Goal: Information Seeking & Learning: Check status

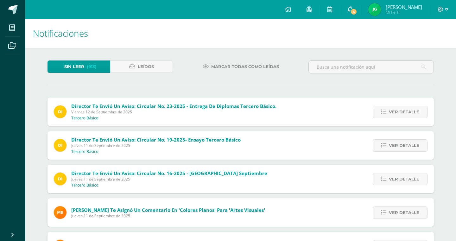
click at [360, 6] on link "6" at bounding box center [350, 9] width 20 height 19
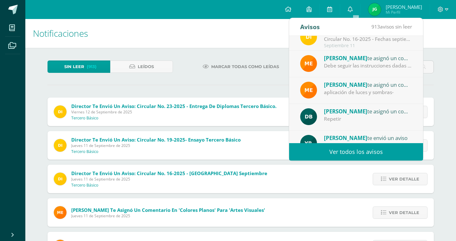
scroll to position [66, 0]
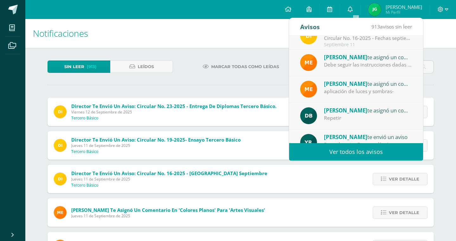
click at [456, 43] on div "Notificaciones" at bounding box center [240, 33] width 431 height 29
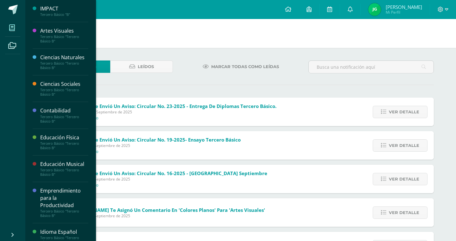
click at [10, 29] on icon at bounding box center [12, 28] width 6 height 6
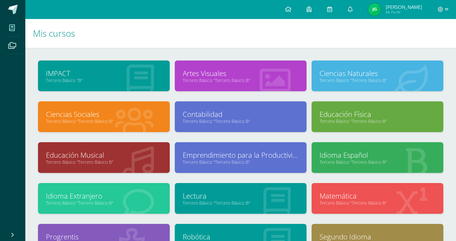
click at [398, 6] on span "[PERSON_NAME]" at bounding box center [404, 7] width 36 height 6
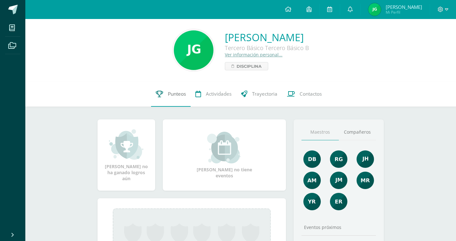
click at [169, 98] on link "Punteos" at bounding box center [171, 93] width 40 height 25
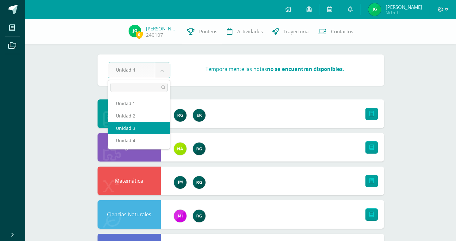
select select "Unidad 3"
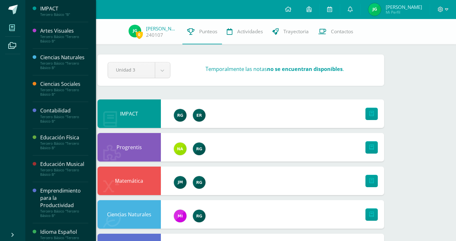
click at [17, 26] on span at bounding box center [12, 28] width 14 height 14
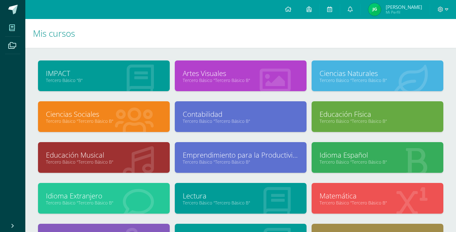
click at [228, 114] on link "Contabilidad" at bounding box center [241, 114] width 116 height 10
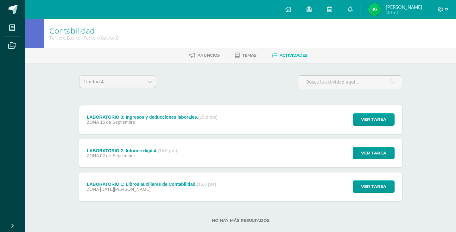
click at [162, 121] on div "ZONA 16 de Septiembre" at bounding box center [152, 122] width 131 height 5
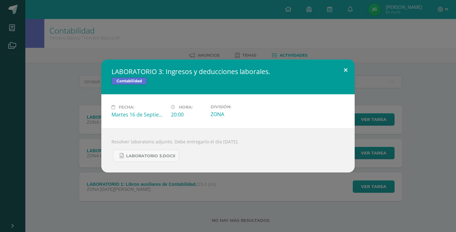
click at [343, 73] on button at bounding box center [346, 71] width 18 height 22
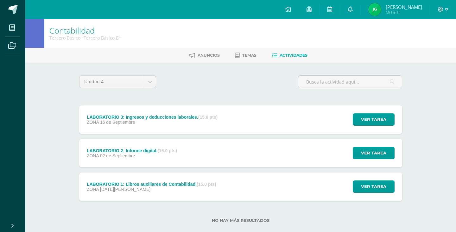
click at [141, 153] on div "LABORATORIO 2: Informe digital. (15.0 pts)" at bounding box center [132, 150] width 90 height 5
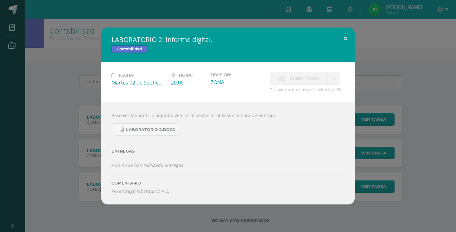
click at [349, 32] on button at bounding box center [346, 39] width 18 height 22
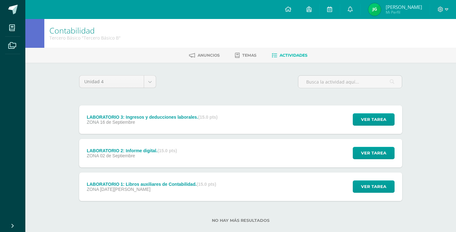
click at [133, 189] on div "ZONA 25 de Agosto" at bounding box center [152, 189] width 130 height 5
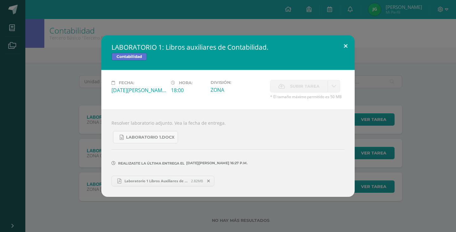
click at [346, 46] on button at bounding box center [346, 46] width 18 height 22
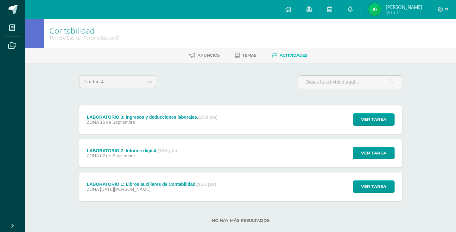
click at [143, 188] on div "ZONA 25 de Agosto" at bounding box center [152, 189] width 130 height 5
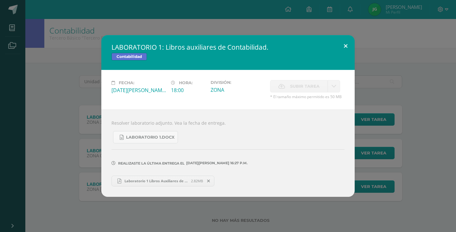
click at [346, 42] on button at bounding box center [346, 46] width 18 height 22
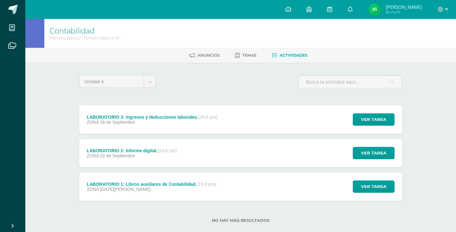
click at [133, 117] on div "LABORATORIO 3: Ingresos y deducciones laborales. (15.0 pts)" at bounding box center [152, 117] width 131 height 5
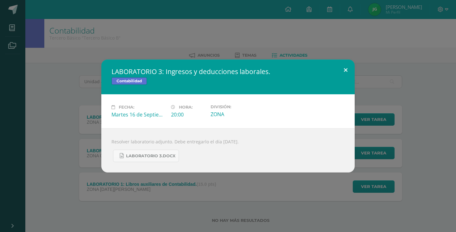
click at [346, 72] on button at bounding box center [346, 71] width 18 height 22
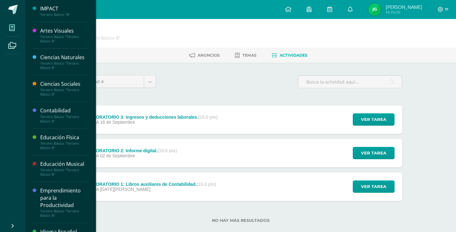
click at [11, 27] on icon at bounding box center [12, 28] width 6 height 6
